Goal: Information Seeking & Learning: Learn about a topic

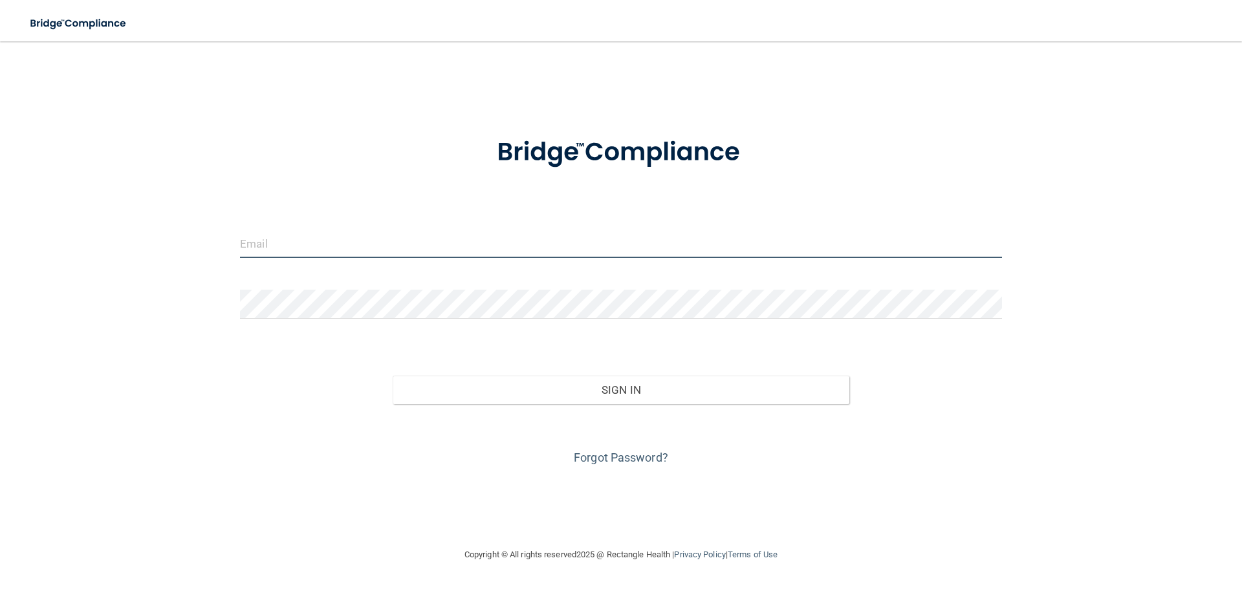
click at [338, 241] on input "email" at bounding box center [621, 243] width 762 height 29
type input "[EMAIL_ADDRESS][DOMAIN_NAME]"
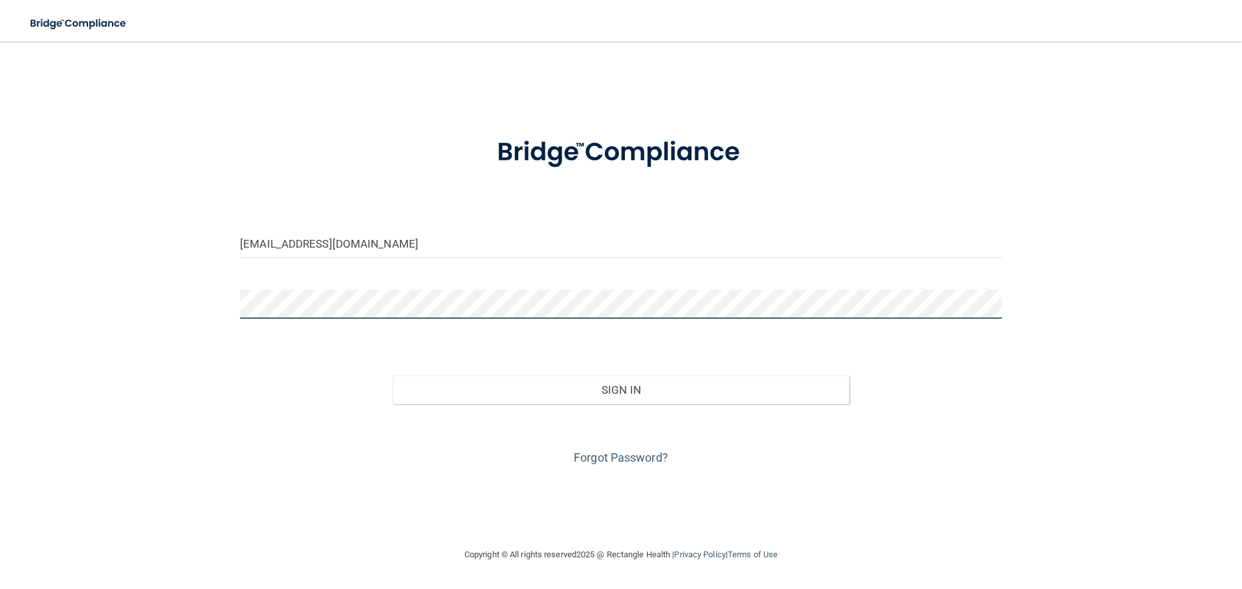
click at [393, 376] on button "Sign In" at bounding box center [621, 390] width 457 height 28
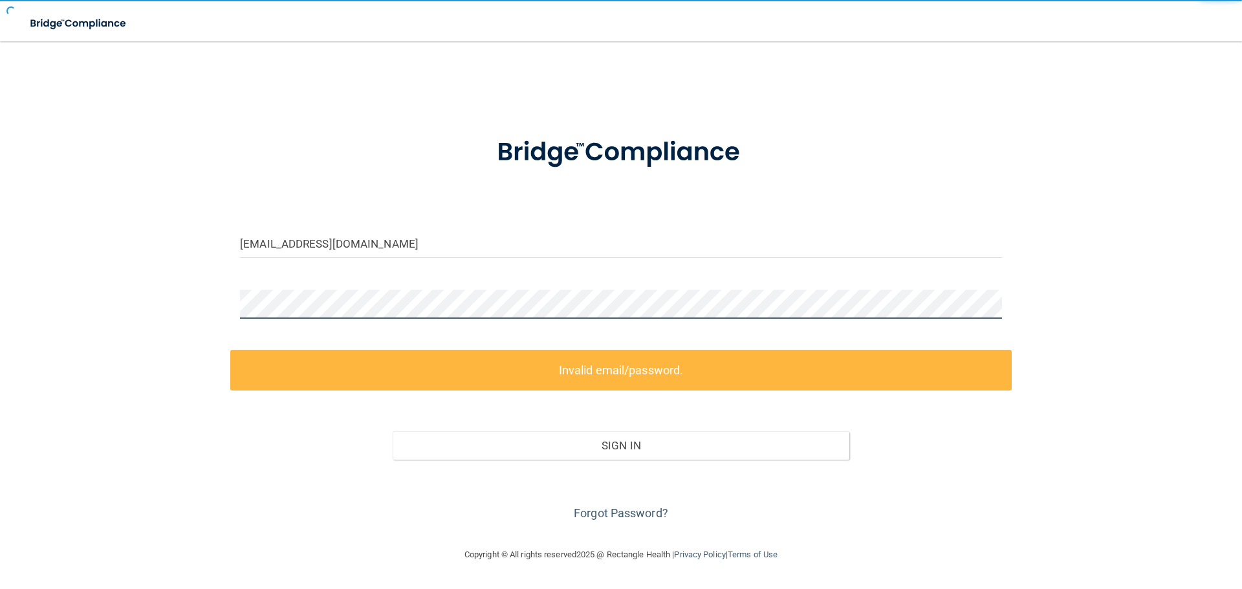
click at [393, 432] on button "Sign In" at bounding box center [621, 446] width 457 height 28
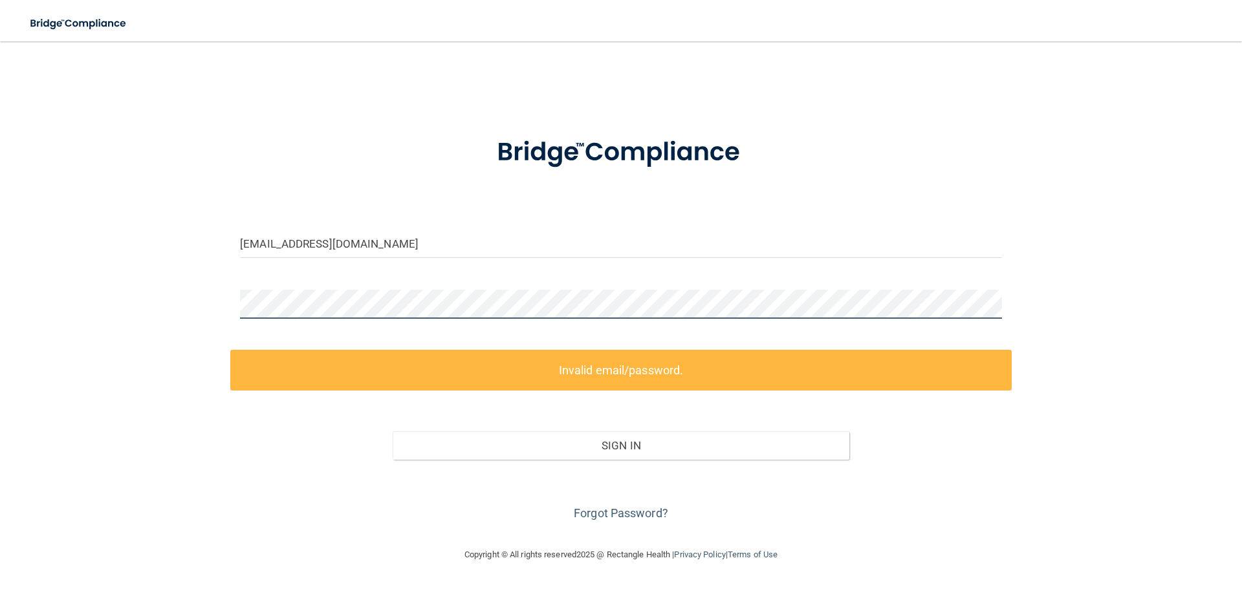
click at [210, 276] on div "savanathompson2003@gmail.com Invalid email/password. You don't have permission …" at bounding box center [621, 294] width 1191 height 480
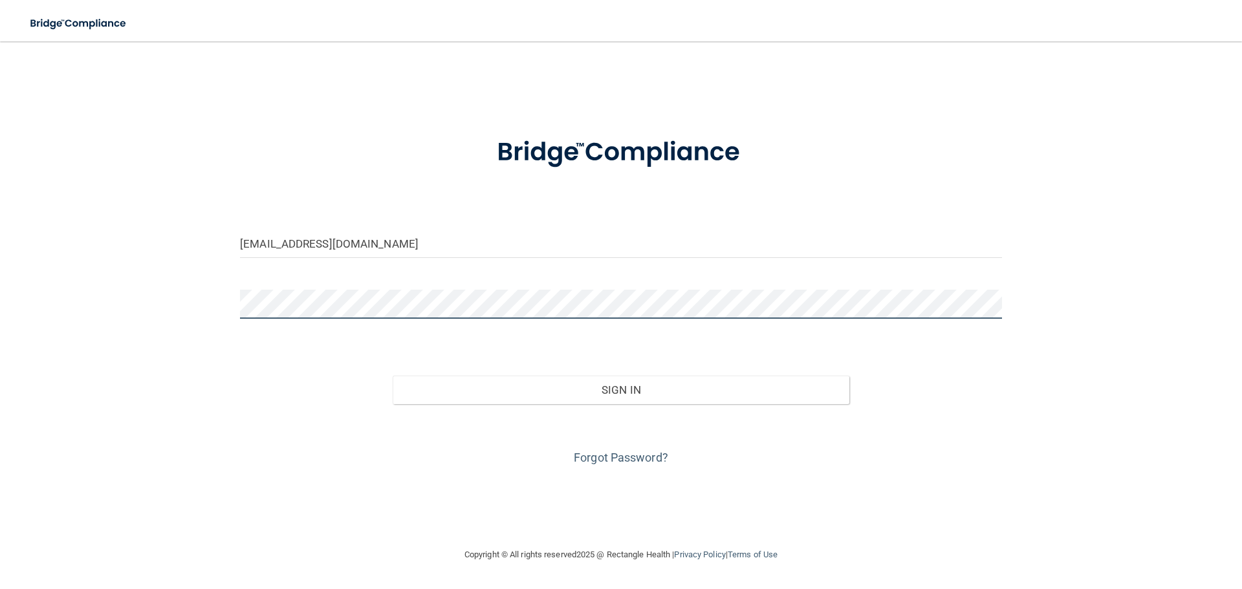
click at [393, 376] on button "Sign In" at bounding box center [621, 390] width 457 height 28
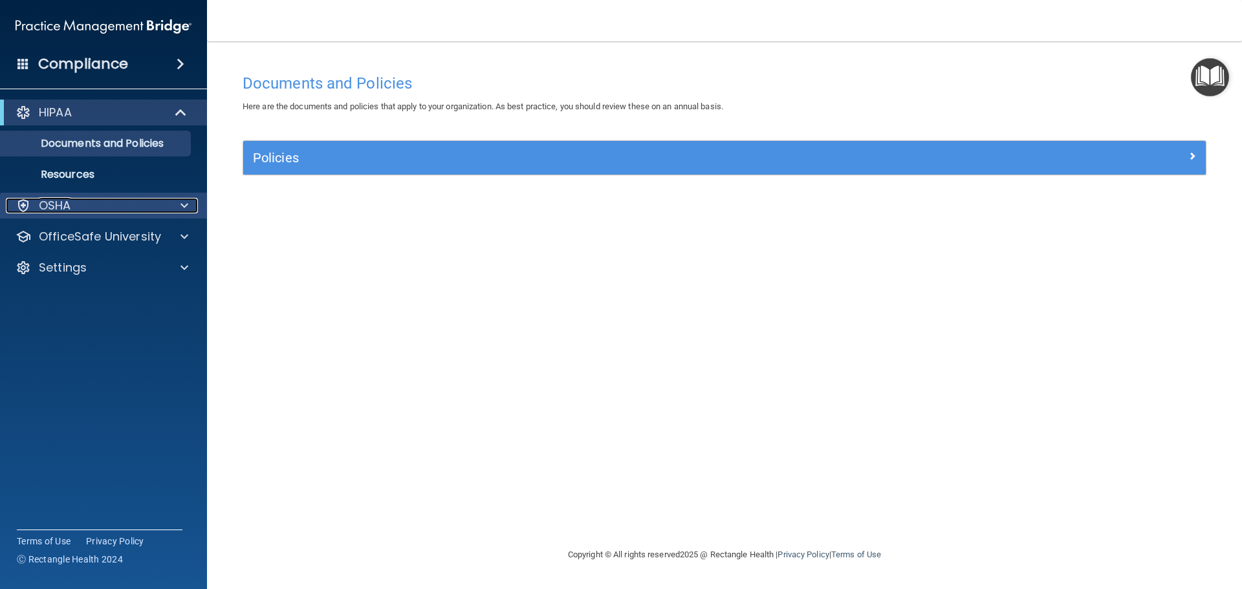
click at [172, 203] on div at bounding box center [182, 206] width 32 height 16
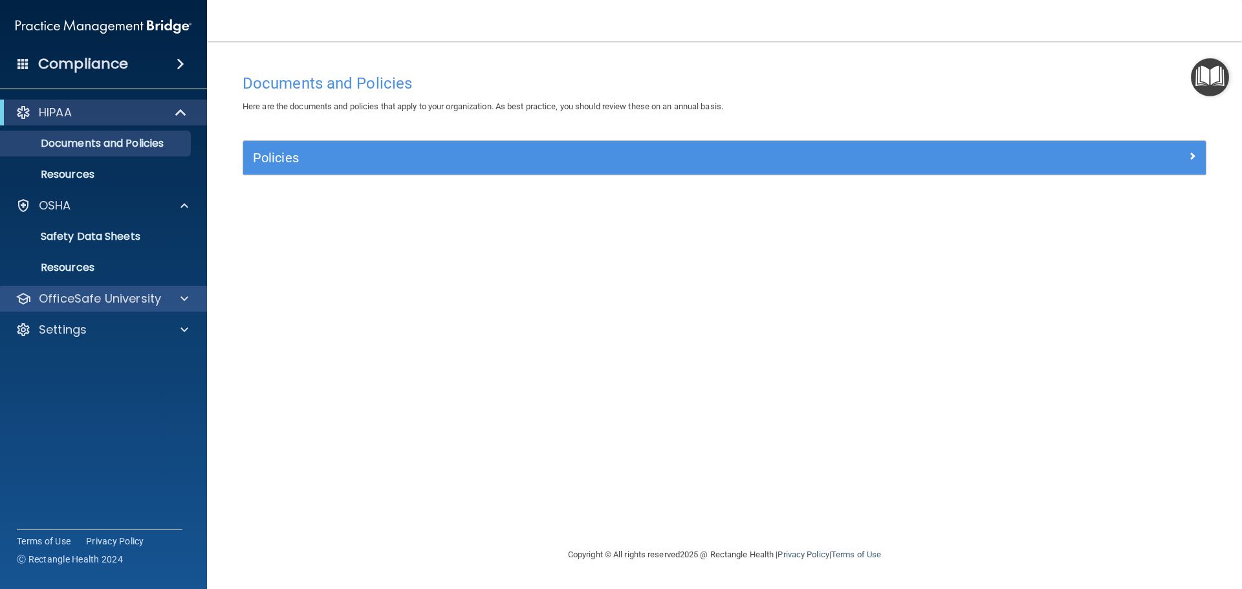
click at [168, 289] on div "OfficeSafe University" at bounding box center [104, 299] width 208 height 26
click at [164, 301] on div "OfficeSafe University" at bounding box center [86, 299] width 160 height 16
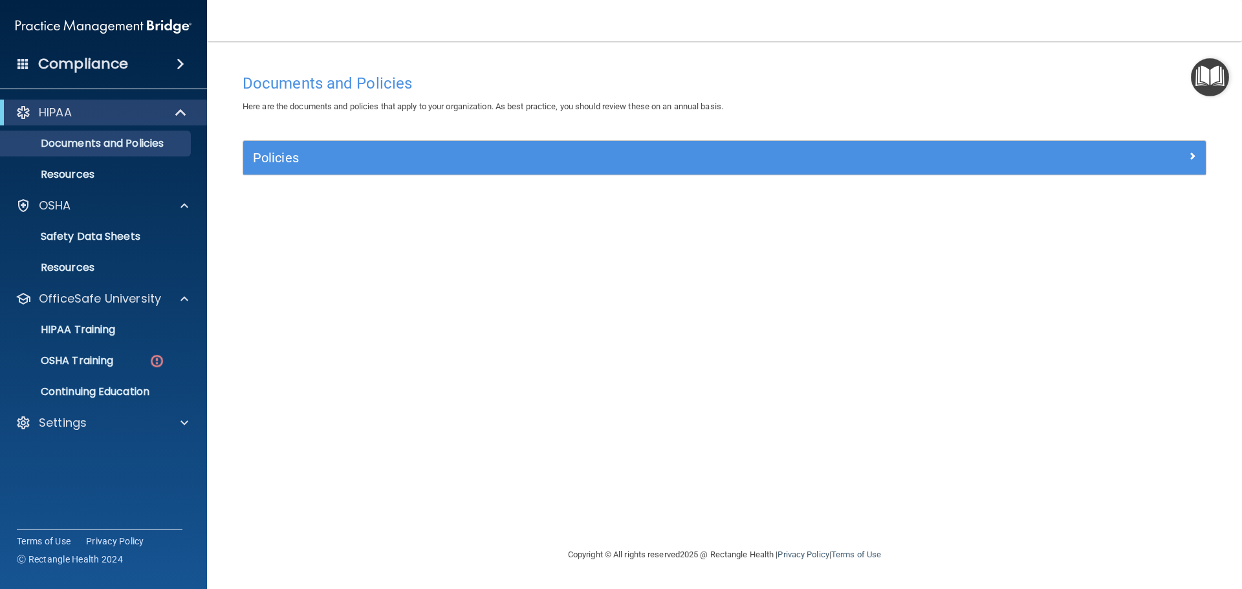
click at [145, 374] on ul "HIPAA Training OSHA Training Continuing Education" at bounding box center [104, 358] width 234 height 93
click at [148, 364] on div "OSHA Training" at bounding box center [96, 361] width 177 height 13
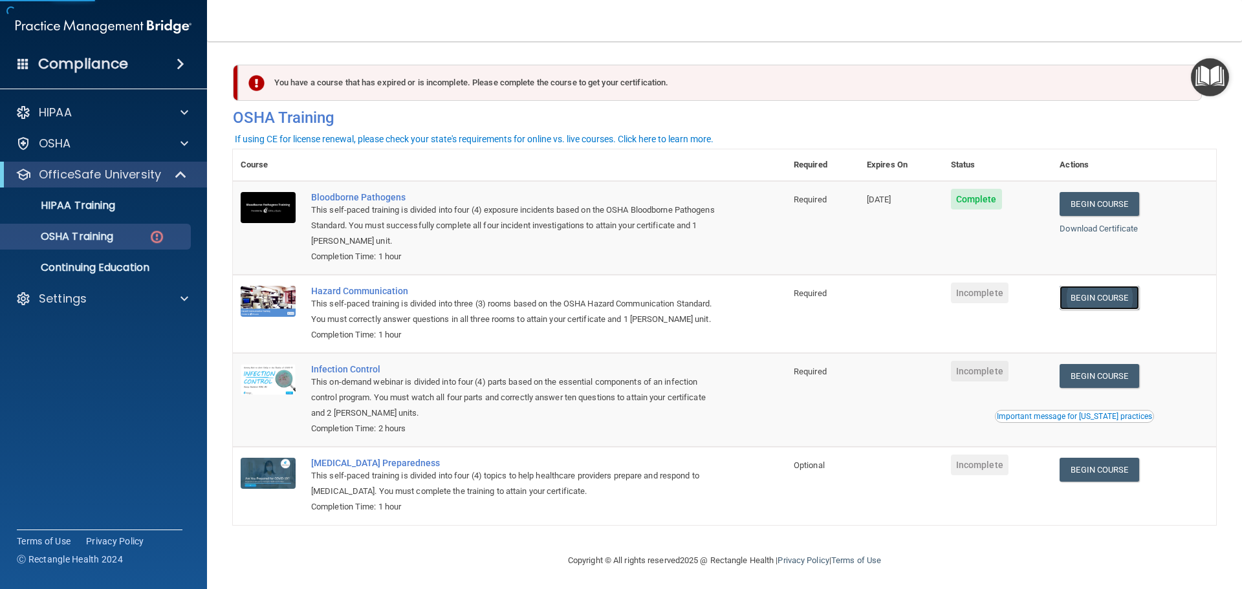
click at [1091, 298] on link "Begin Course" at bounding box center [1099, 298] width 79 height 24
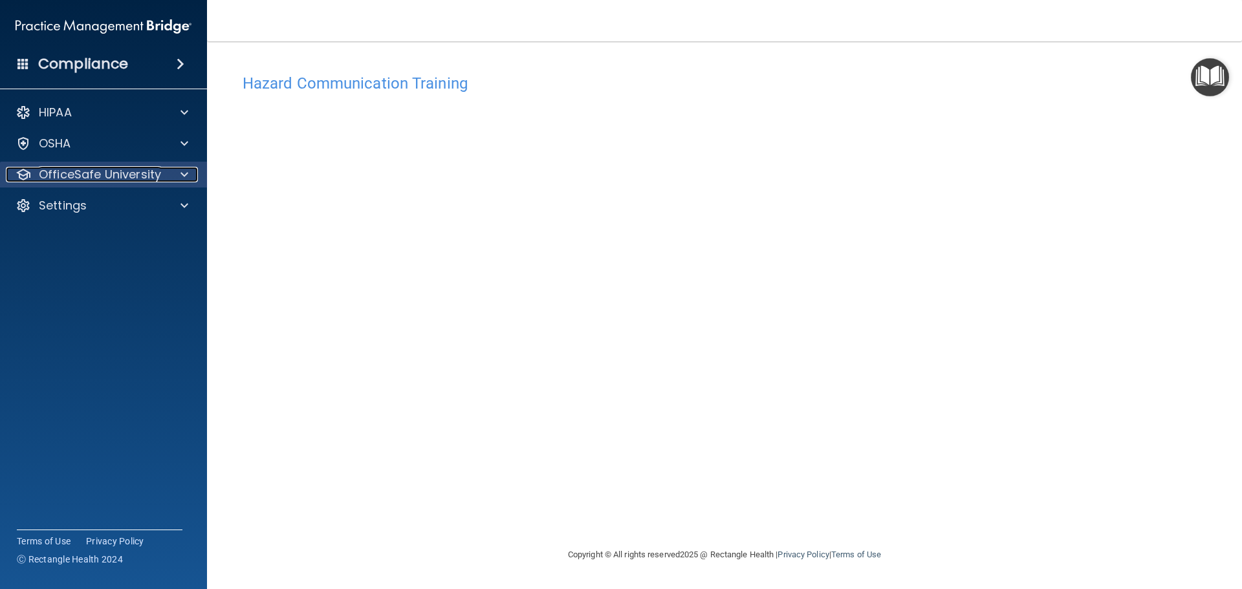
click at [63, 168] on p "OfficeSafe University" at bounding box center [100, 175] width 122 height 16
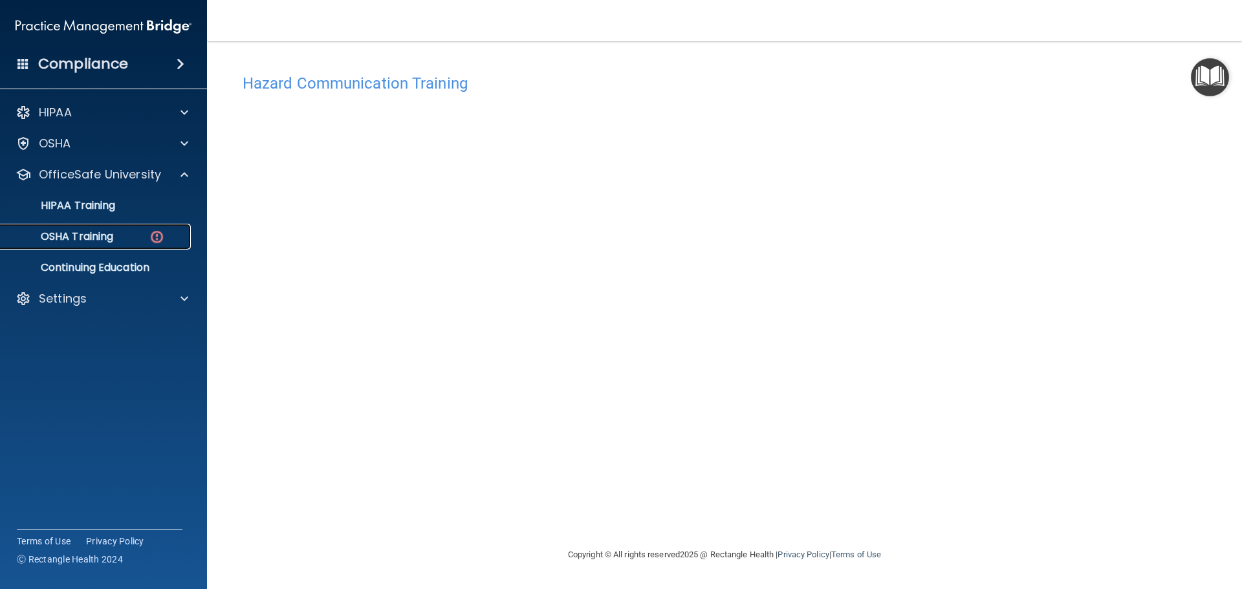
click at [61, 234] on p "OSHA Training" at bounding box center [60, 236] width 105 height 13
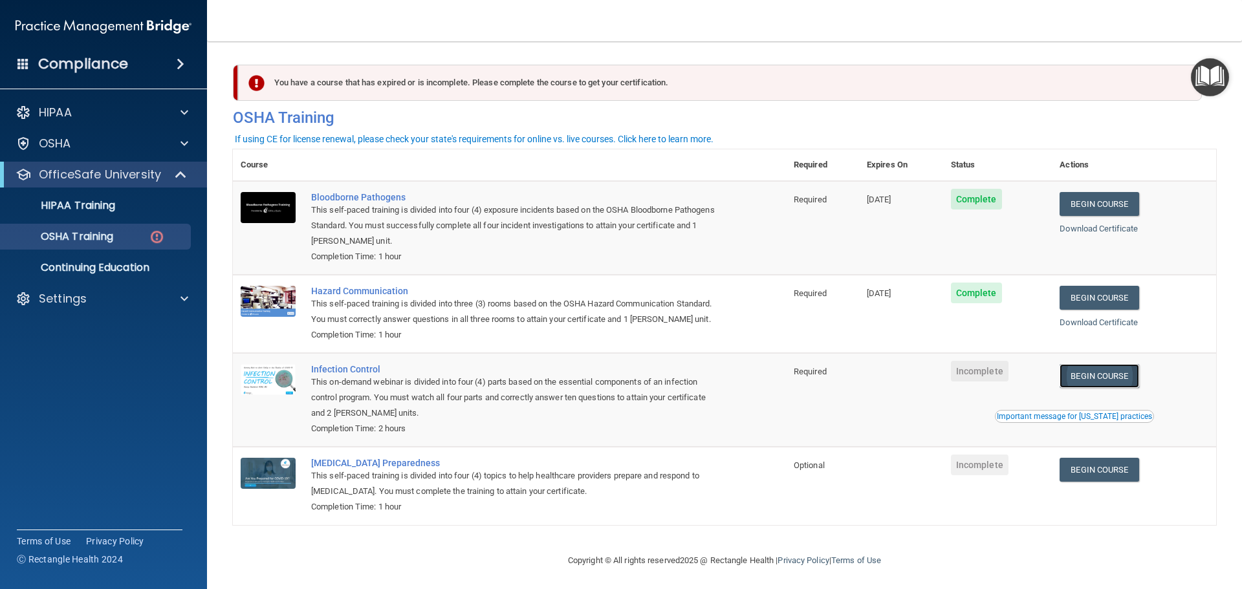
click at [1127, 384] on link "Begin Course" at bounding box center [1099, 376] width 79 height 24
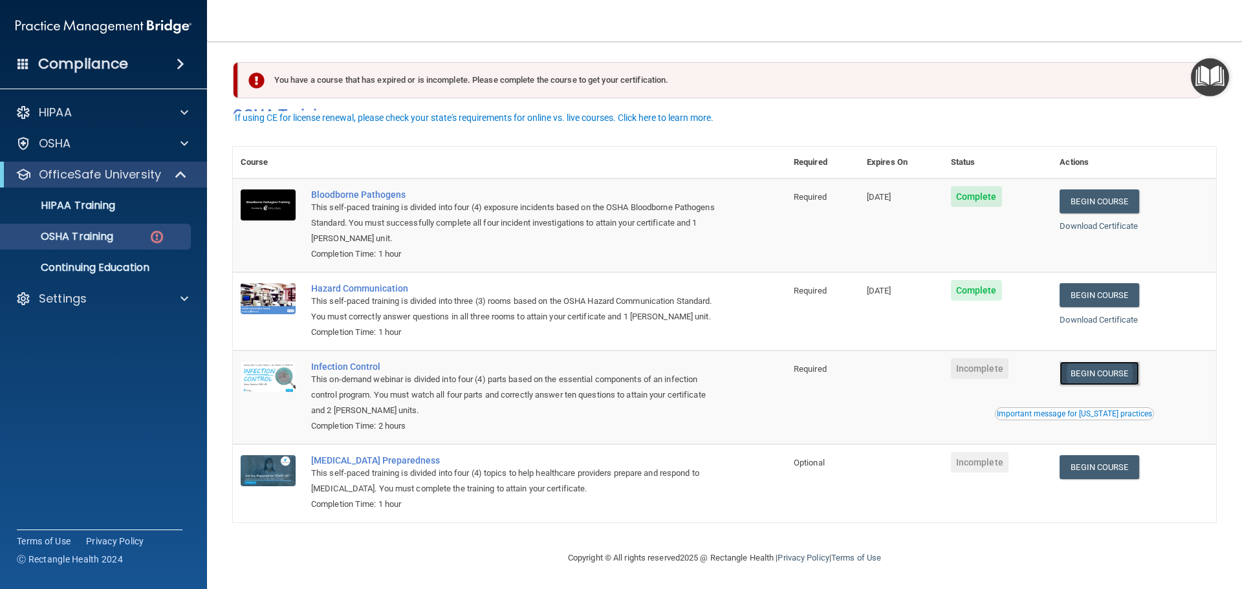
click at [1096, 374] on link "Begin Course" at bounding box center [1099, 374] width 79 height 24
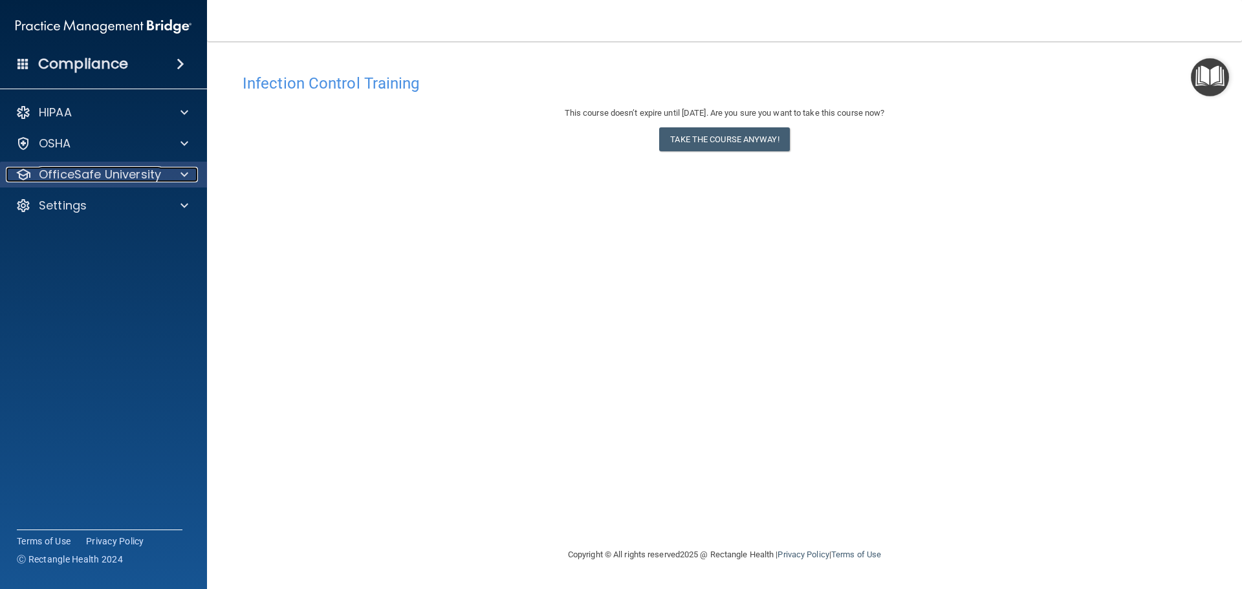
click at [162, 173] on div "OfficeSafe University" at bounding box center [86, 175] width 160 height 16
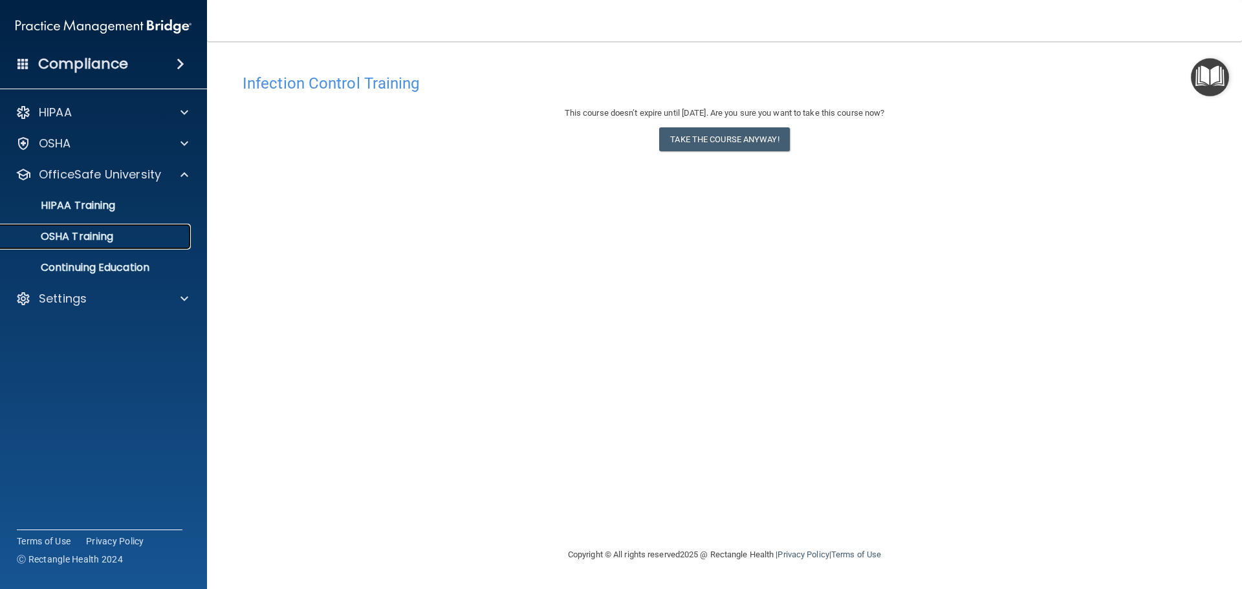
click at [156, 247] on link "OSHA Training" at bounding box center [89, 237] width 204 height 26
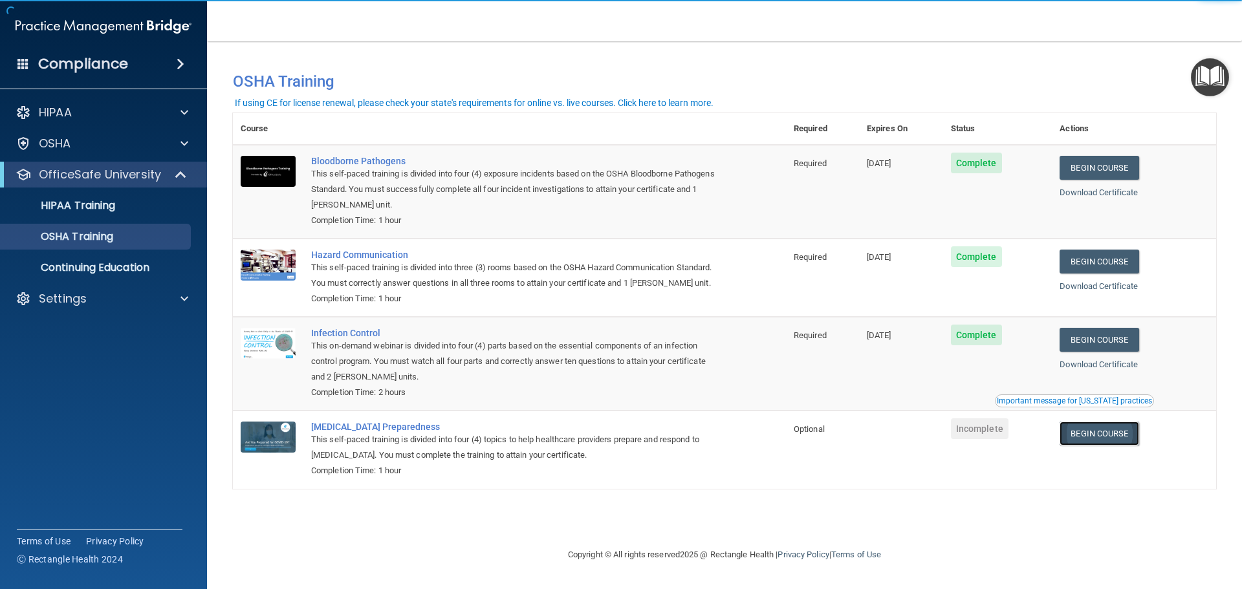
click at [1139, 434] on link "Begin Course" at bounding box center [1099, 434] width 79 height 24
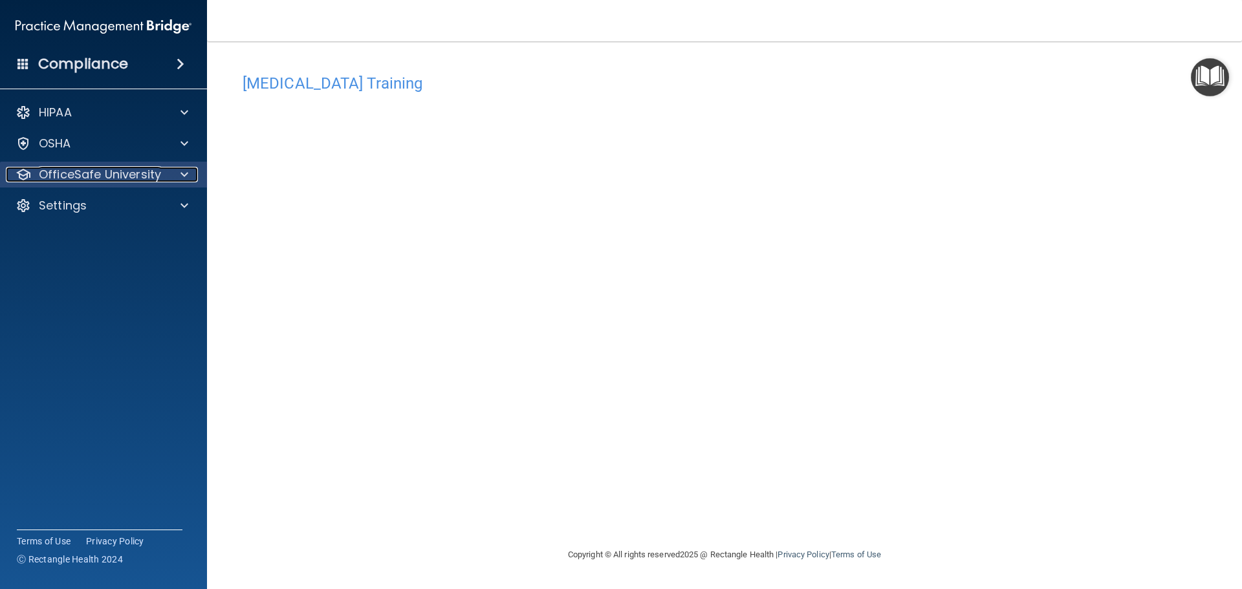
click at [171, 179] on div at bounding box center [182, 175] width 32 height 16
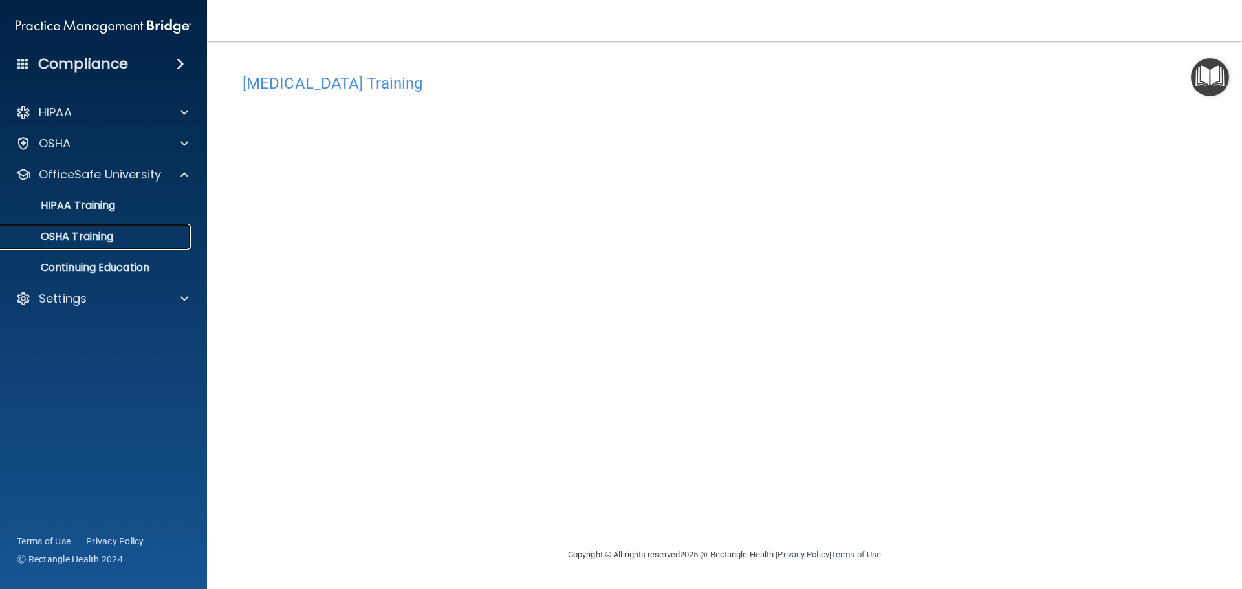
click at [126, 248] on link "OSHA Training" at bounding box center [89, 237] width 204 height 26
